Goal: Leave review/rating

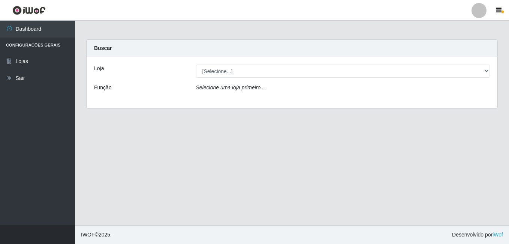
click at [109, 70] on div "Loja" at bounding box center [139, 70] width 102 height 13
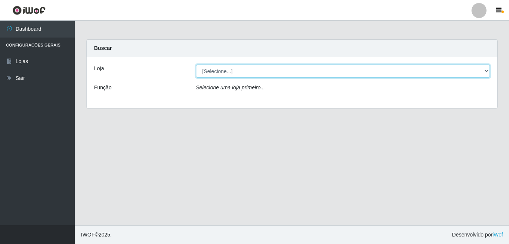
click at [232, 74] on select "[Selecione...] Bemais Supermercados - Cruz das Armas" at bounding box center [343, 70] width 294 height 13
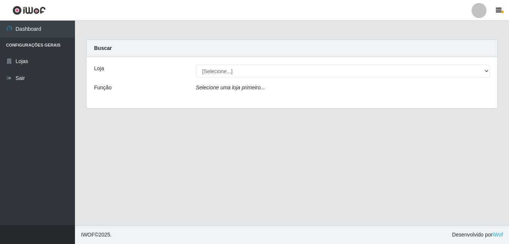
click at [227, 100] on div "Loja [Selecione...] Bemais Supermercados - Cruz das Armas Função Selecione uma …" at bounding box center [292, 82] width 411 height 51
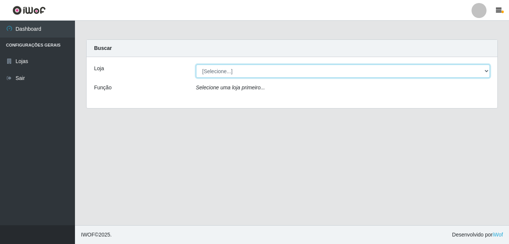
click at [229, 76] on select "[Selecione...] Bemais Supermercados - Cruz das Armas" at bounding box center [343, 70] width 294 height 13
select select "412"
click at [196, 64] on select "[Selecione...] Bemais Supermercados - Cruz das Armas" at bounding box center [343, 70] width 294 height 13
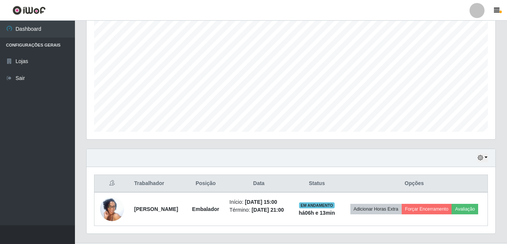
scroll to position [160, 0]
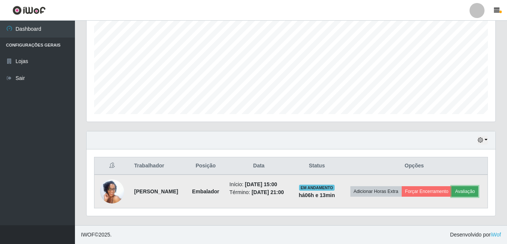
click at [452, 196] on button "Avaliação" at bounding box center [465, 191] width 27 height 10
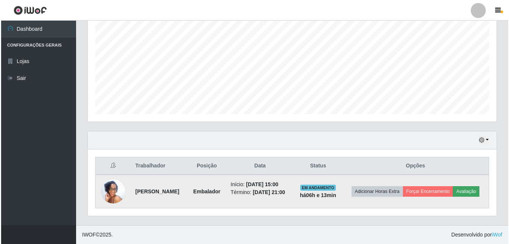
scroll to position [156, 405]
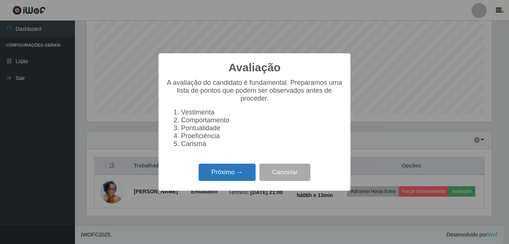
click at [210, 174] on button "Próximo →" at bounding box center [227, 172] width 57 height 18
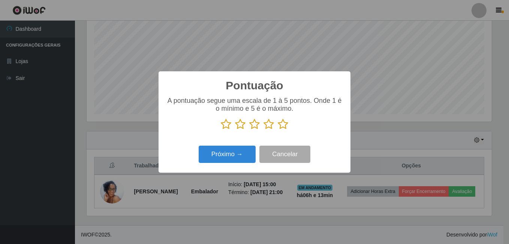
scroll to position [374603, 374353]
click at [286, 126] on icon at bounding box center [283, 123] width 10 height 11
click at [278, 130] on input "radio" at bounding box center [278, 130] width 0 height 0
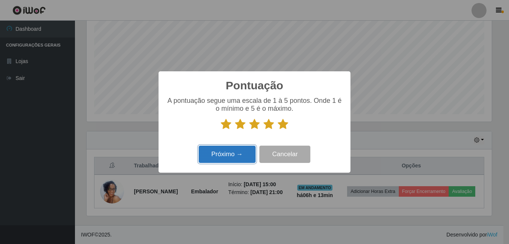
click at [241, 160] on button "Próximo →" at bounding box center [227, 154] width 57 height 18
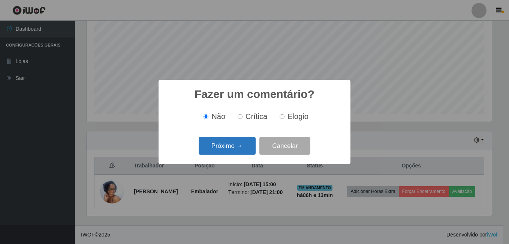
click at [236, 146] on button "Próximo →" at bounding box center [227, 146] width 57 height 18
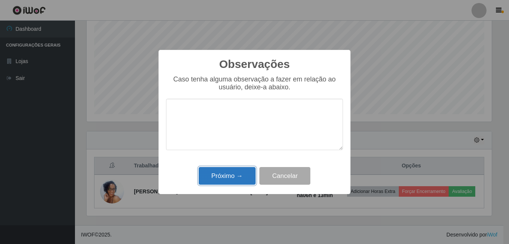
click at [238, 174] on button "Próximo →" at bounding box center [227, 176] width 57 height 18
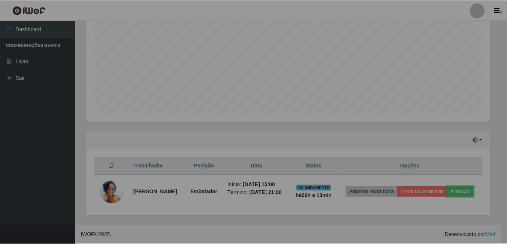
scroll to position [156, 409]
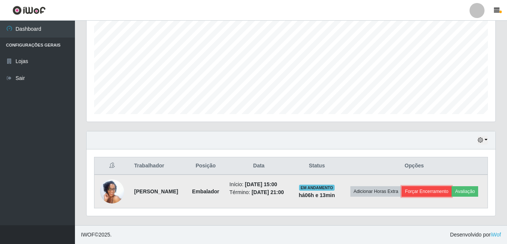
click at [452, 186] on button "Forçar Encerramento" at bounding box center [427, 191] width 50 height 10
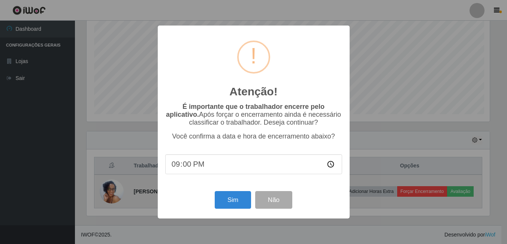
scroll to position [156, 405]
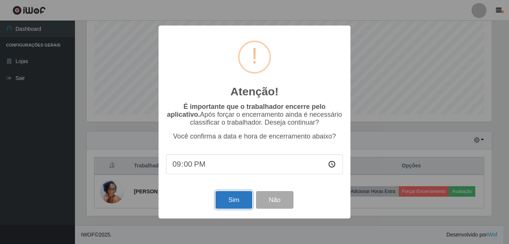
click at [236, 201] on button "Sim" at bounding box center [233, 200] width 36 height 18
